Goal: Transaction & Acquisition: Subscribe to service/newsletter

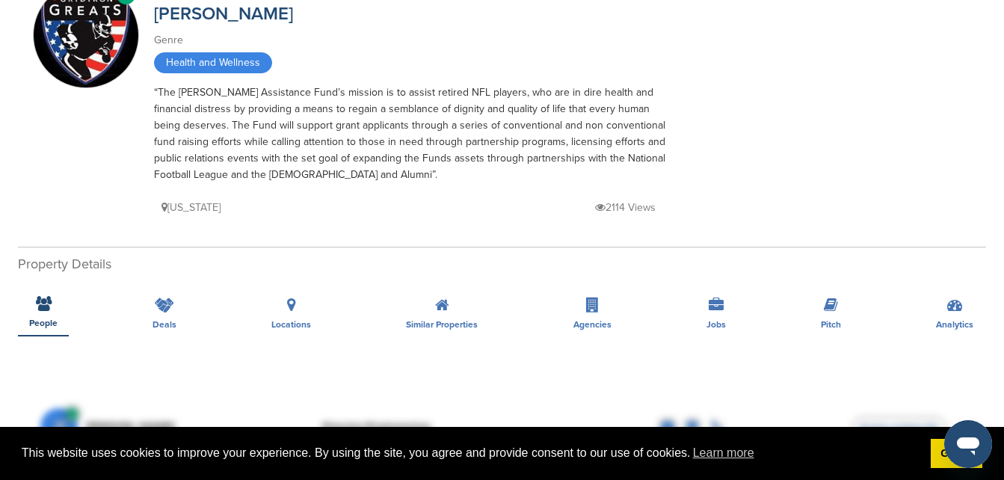
scroll to position [30, 0]
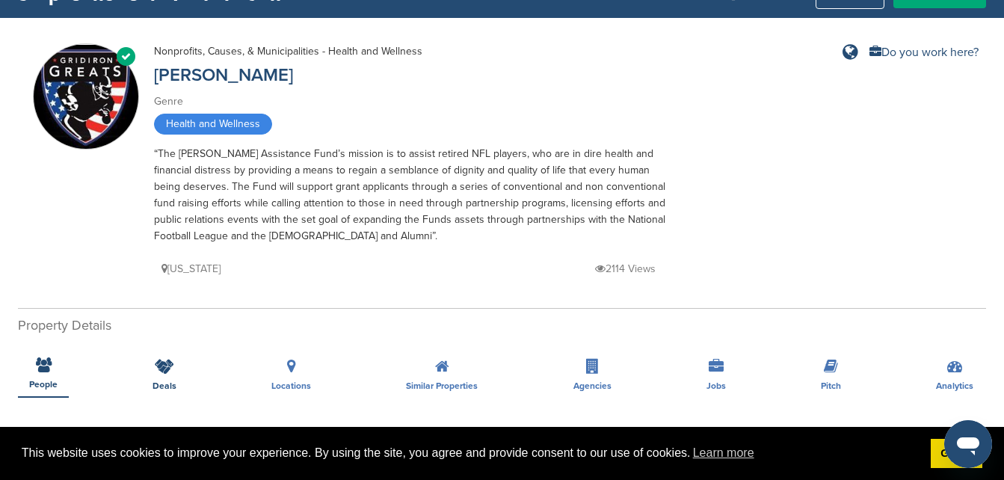
click at [153, 369] on div "Deals" at bounding box center [164, 369] width 46 height 55
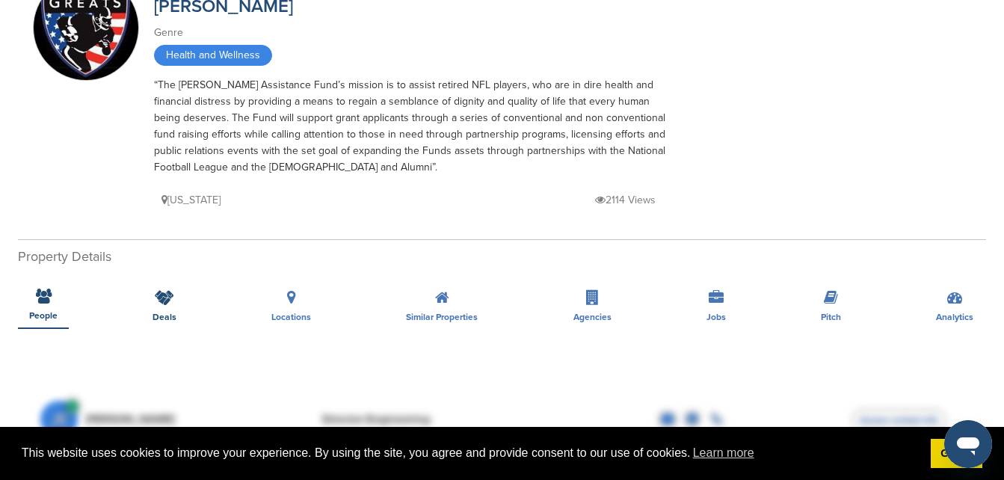
scroll to position [120, 0]
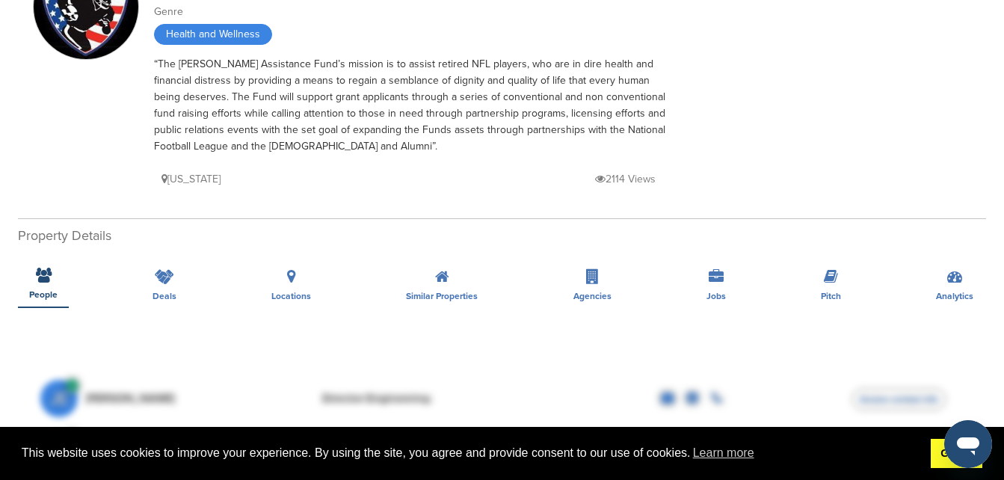
click at [932, 440] on link "Got it!" at bounding box center [957, 454] width 52 height 30
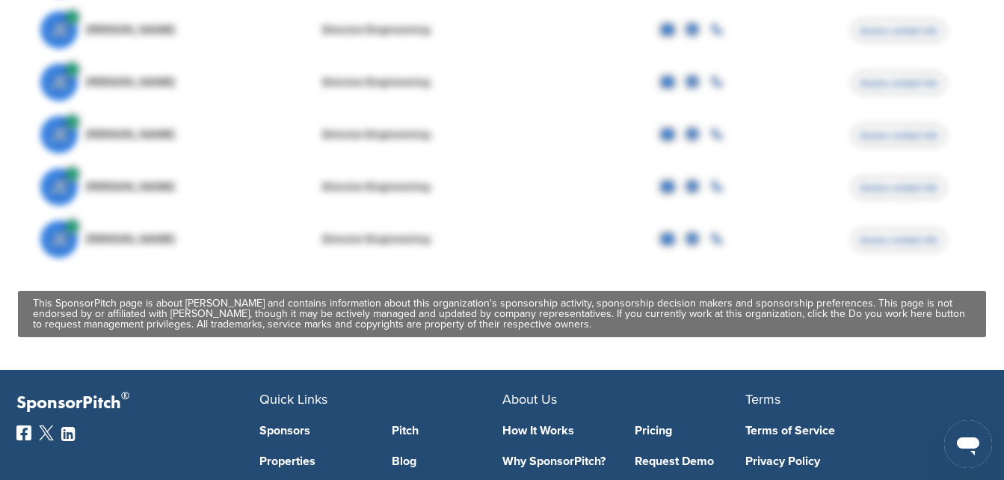
scroll to position [743, 0]
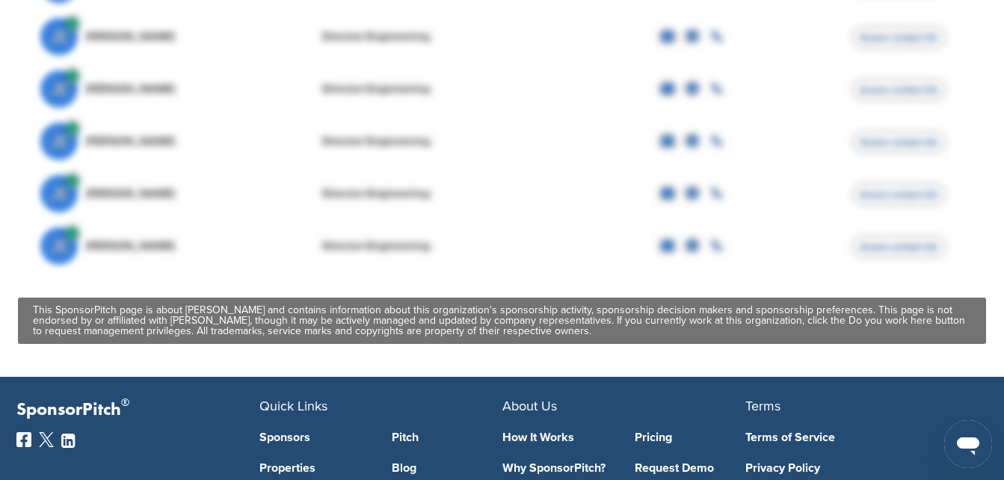
click at [779, 191] on div "JE John Egan Director Engineering Access contact info" at bounding box center [502, 194] width 924 height 52
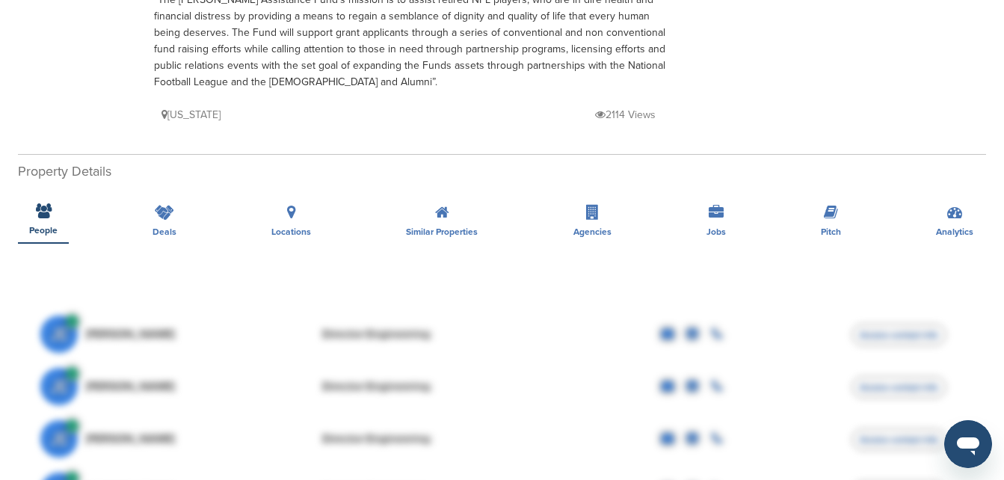
scroll to position [120, 0]
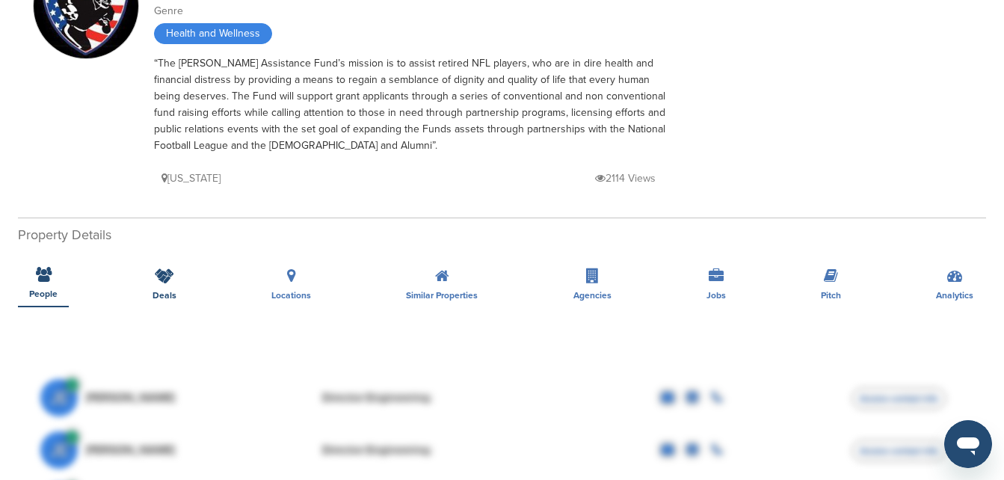
click at [170, 280] on icon at bounding box center [164, 275] width 19 height 15
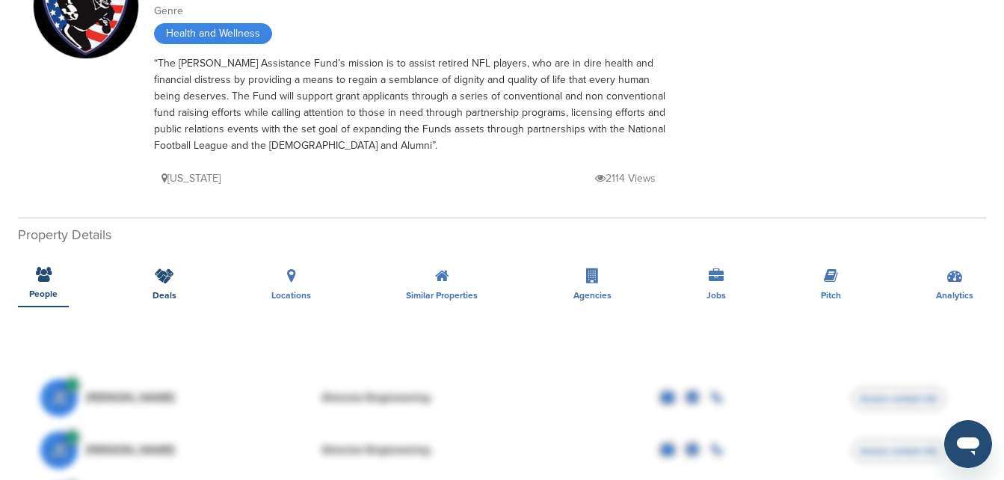
click at [169, 280] on icon at bounding box center [164, 275] width 19 height 15
click at [321, 276] on div "Locations" at bounding box center [291, 279] width 62 height 55
click at [159, 275] on icon at bounding box center [164, 275] width 19 height 15
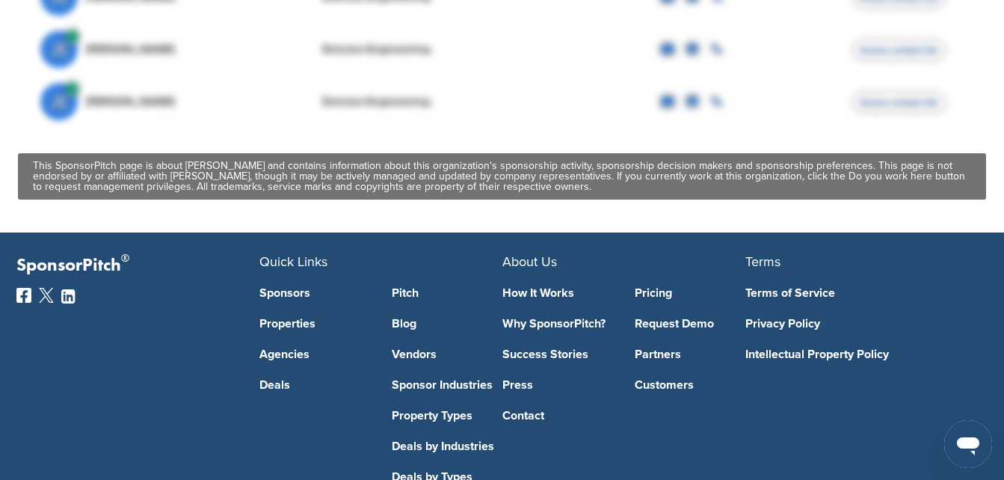
scroll to position [898, 0]
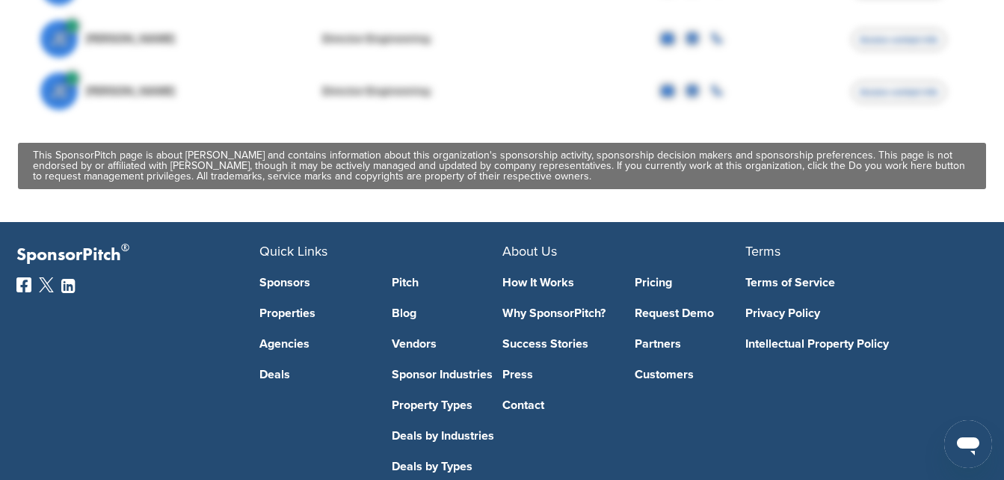
click at [368, 110] on div "JE John Egan Director Engineering Access contact info" at bounding box center [502, 91] width 924 height 52
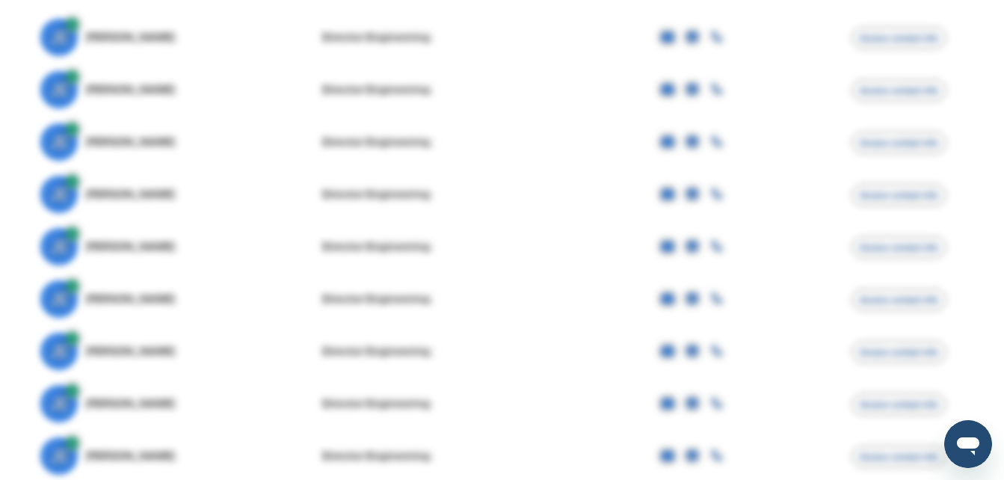
scroll to position [598, 0]
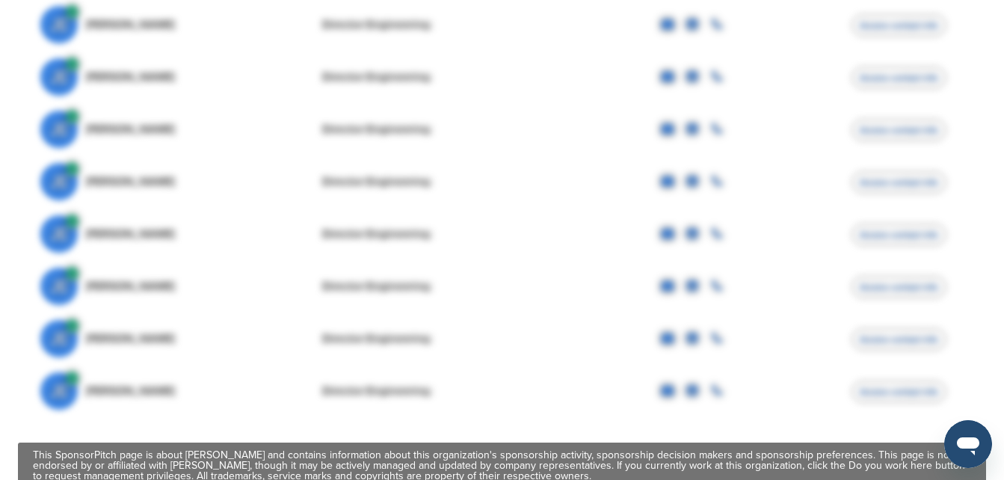
click at [219, 178] on div "JE John Egan Director Engineering Access contact info" at bounding box center [502, 182] width 924 height 52
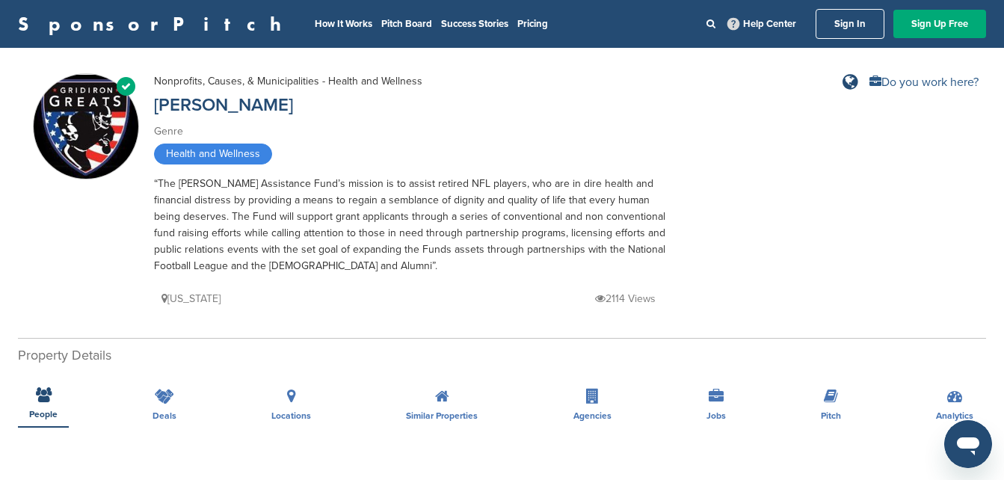
click at [923, 84] on div "Do you work here?" at bounding box center [924, 82] width 109 height 12
